Goal: Information Seeking & Learning: Learn about a topic

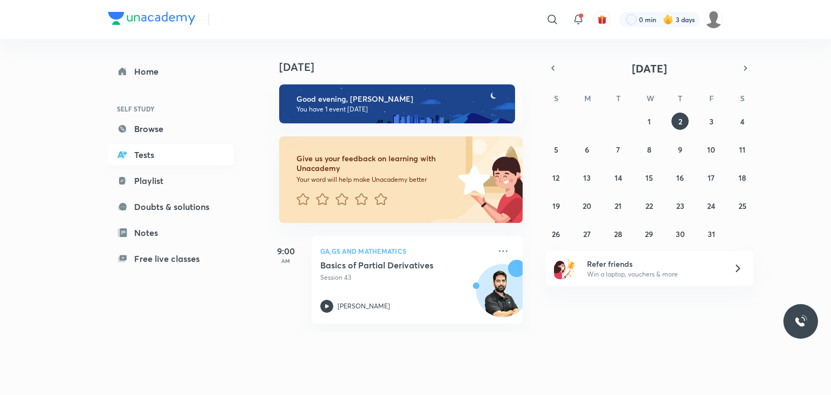
click at [128, 175] on div "Home SELF STUDY Browse Tests Playlist Doubts & solutions Notes Free live classes" at bounding box center [171, 165] width 126 height 209
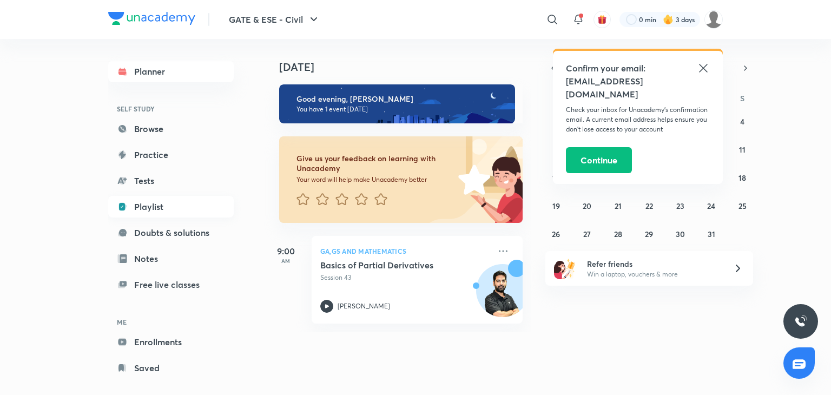
click at [128, 204] on link "Playlist" at bounding box center [171, 207] width 126 height 22
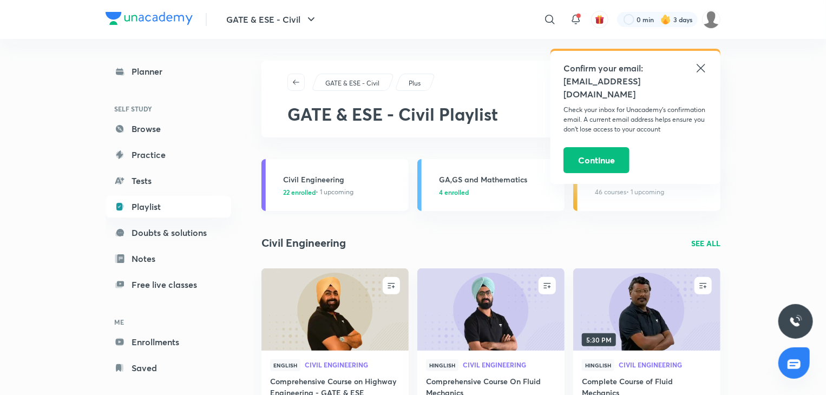
click at [325, 175] on h3 "Civil Engineering" at bounding box center [342, 179] width 119 height 11
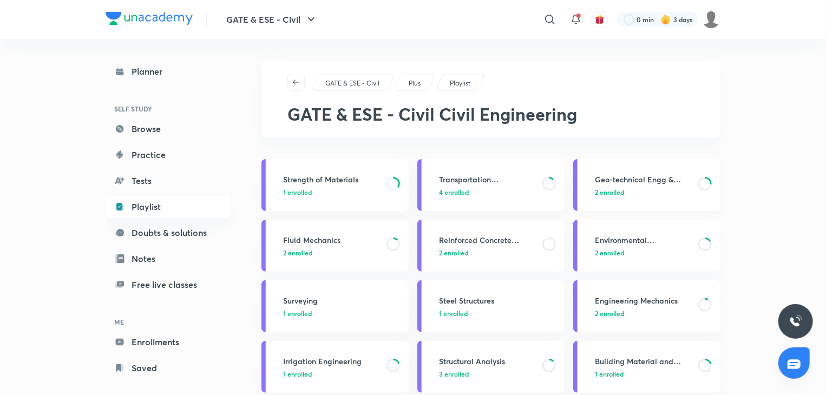
click at [627, 190] on p "2 enrolled" at bounding box center [643, 192] width 97 height 10
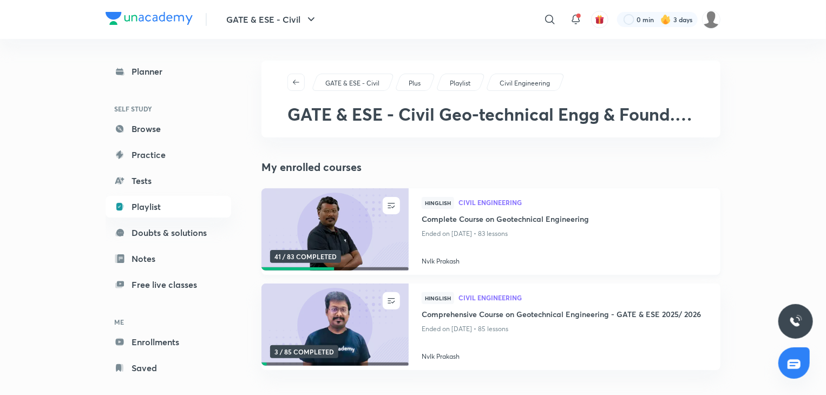
click at [347, 254] on img at bounding box center [335, 230] width 150 height 84
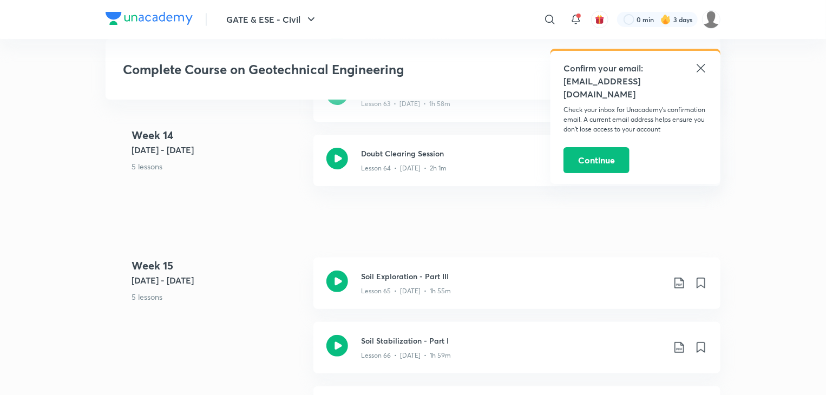
scroll to position [6235, 0]
click at [327, 337] on icon at bounding box center [337, 346] width 22 height 22
